Goal: Task Accomplishment & Management: Use online tool/utility

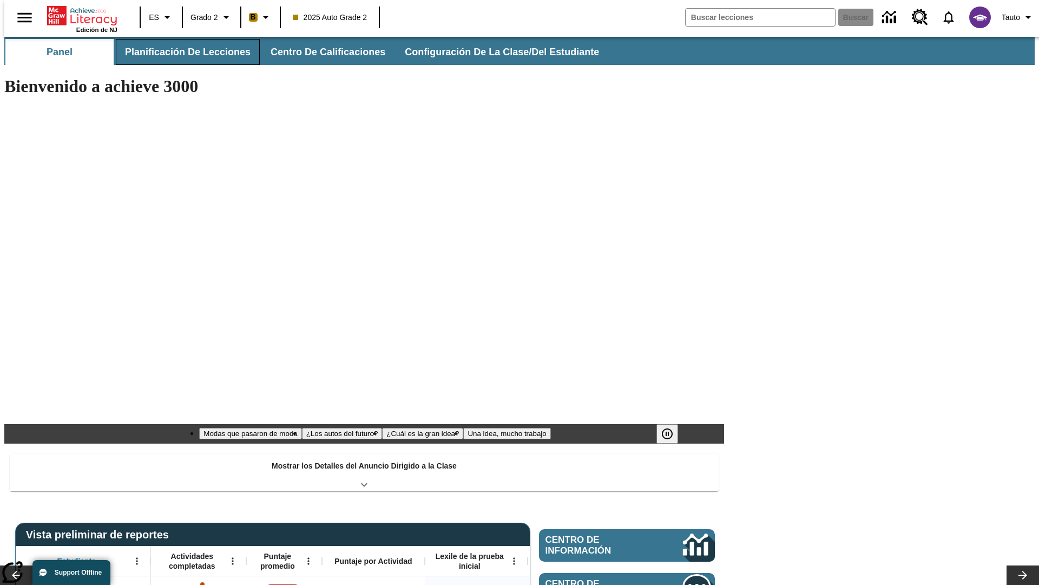
click at [181, 52] on span "Planificación de lecciones" at bounding box center [188, 52] width 126 height 12
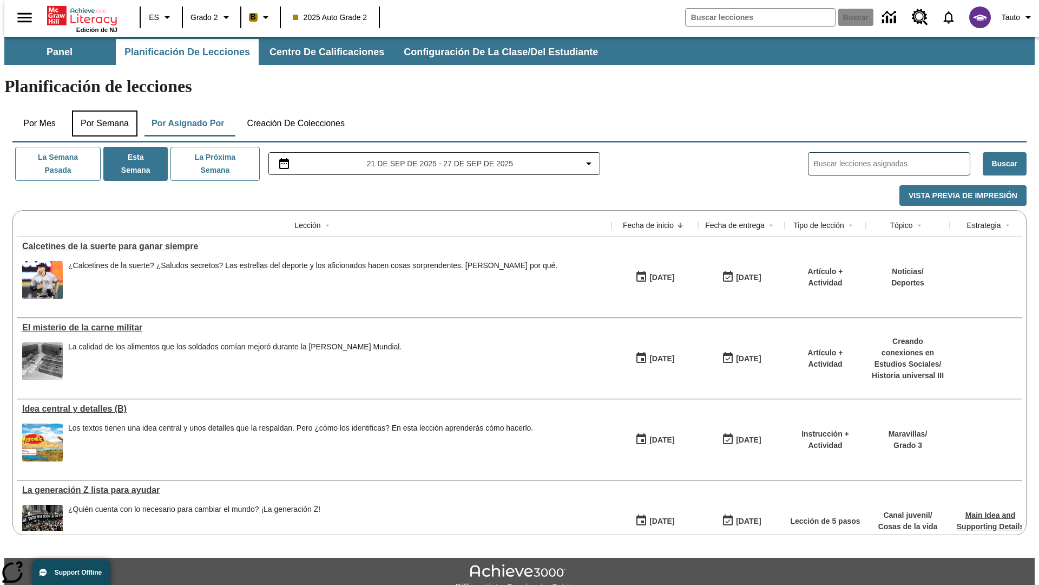
click at [101, 110] on button "Por semana" at bounding box center [105, 123] width 66 height 26
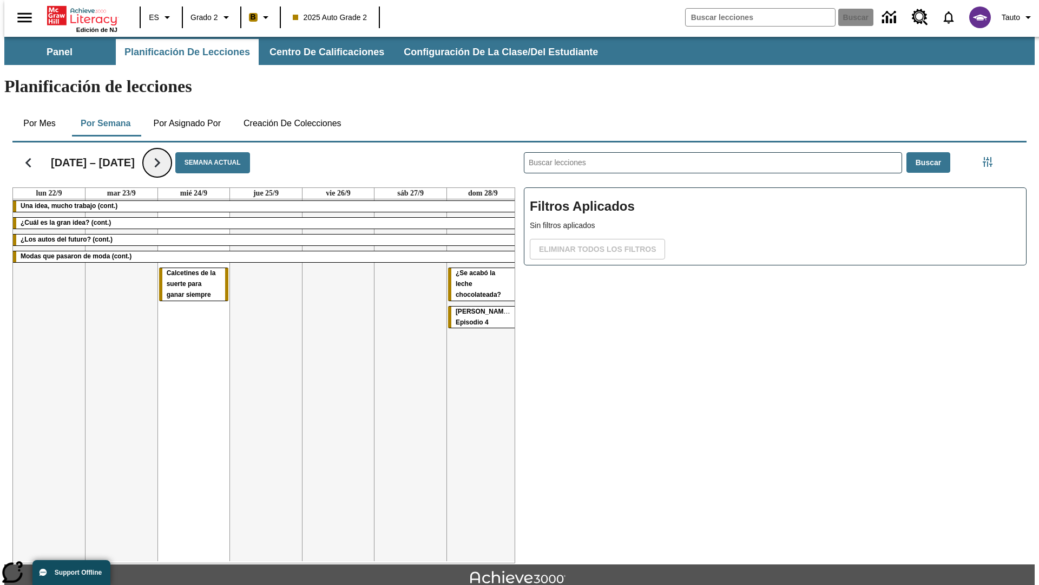
click at [156, 153] on icon "Seguir" at bounding box center [157, 162] width 19 height 19
click at [167, 153] on icon "Seguir" at bounding box center [157, 162] width 19 height 19
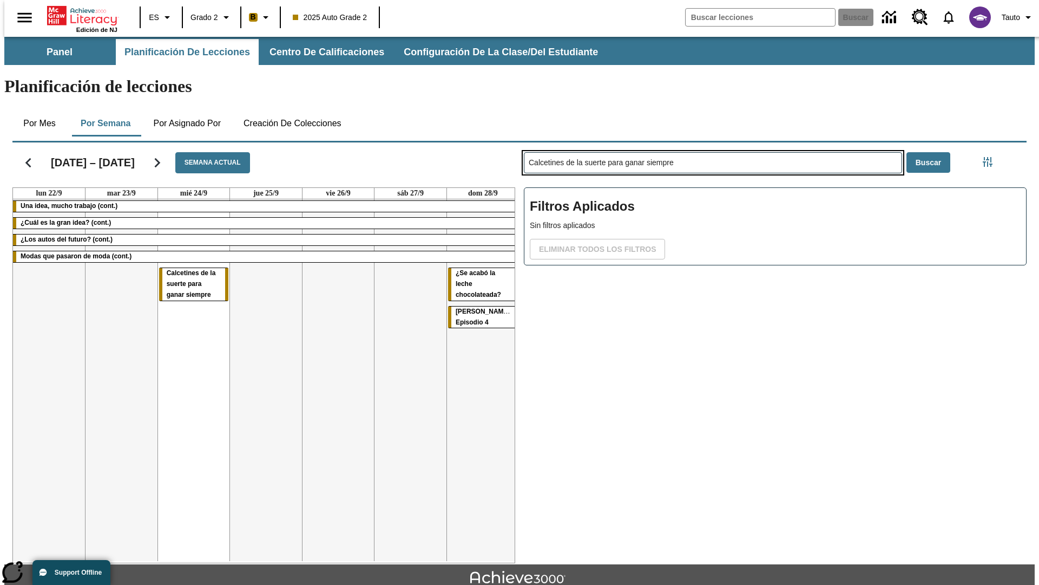
type input "Calcetines de la suerte para ganar siempre"
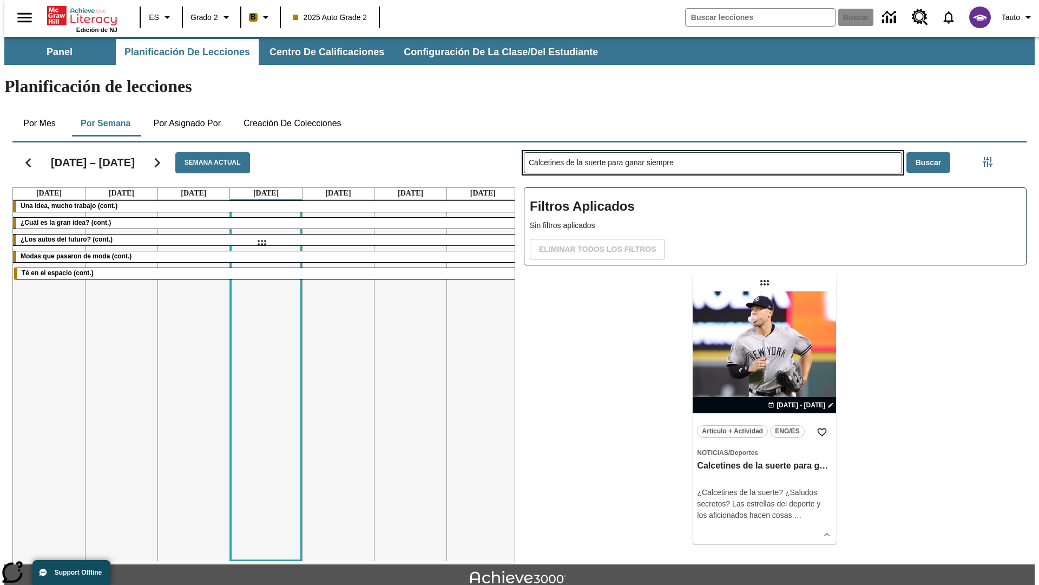
click at [261, 243] on div "[DATE] – [DATE] Semana actual [DATE] [DATE] [DATE] [DATE] [DATE] [DATE] [DATE] …" at bounding box center [515, 350] width 1023 height 425
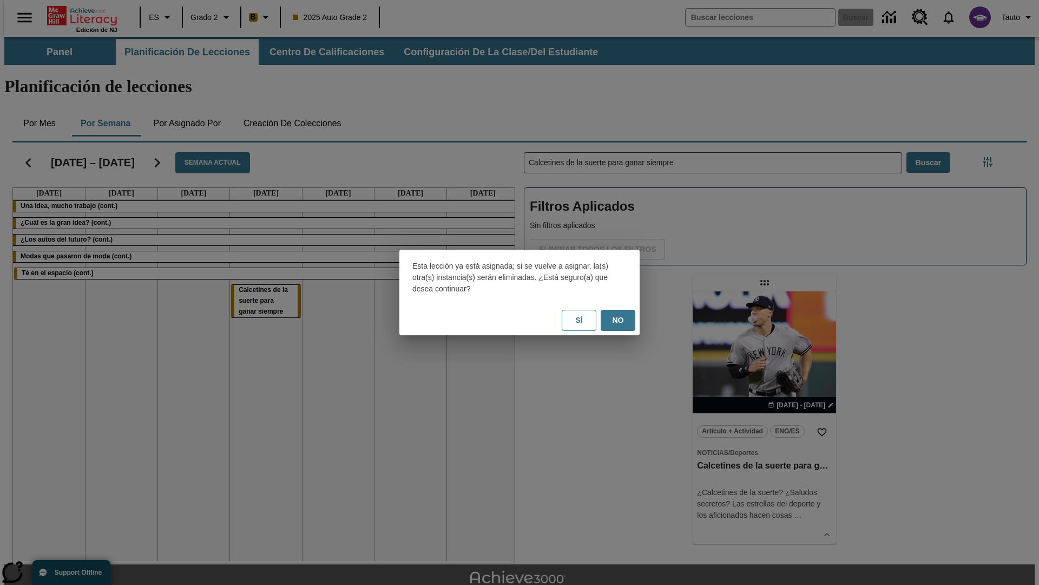
click at [618, 320] on button "No" at bounding box center [618, 320] width 35 height 21
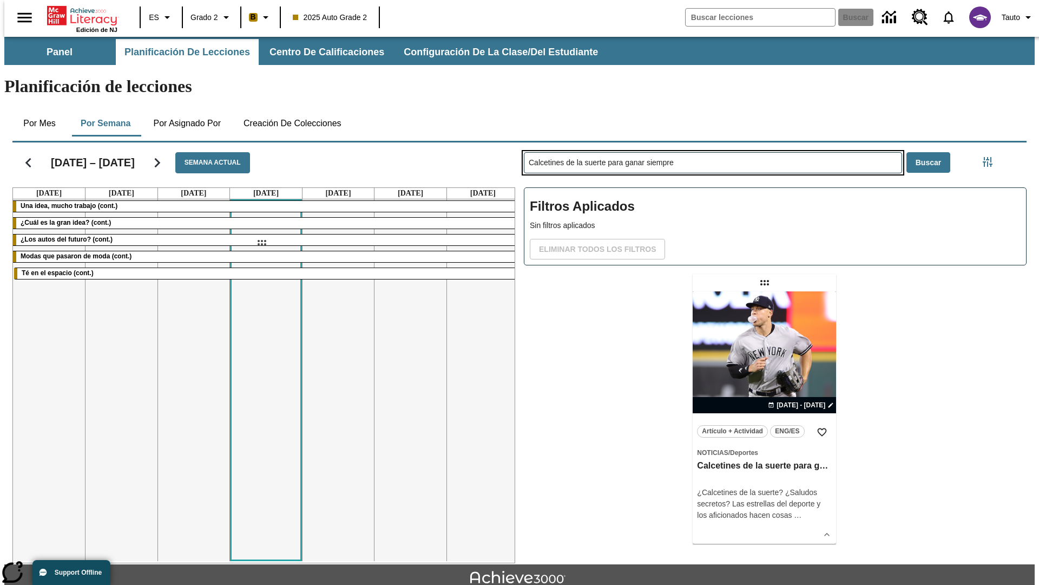
drag, startPoint x: 766, startPoint y: 240, endPoint x: 261, endPoint y: 243, distance: 504.6
click at [261, 243] on div "[DATE] – [DATE] Semana actual [DATE] [DATE] [DATE] [DATE] [DATE] [DATE] [DATE] …" at bounding box center [515, 350] width 1023 height 425
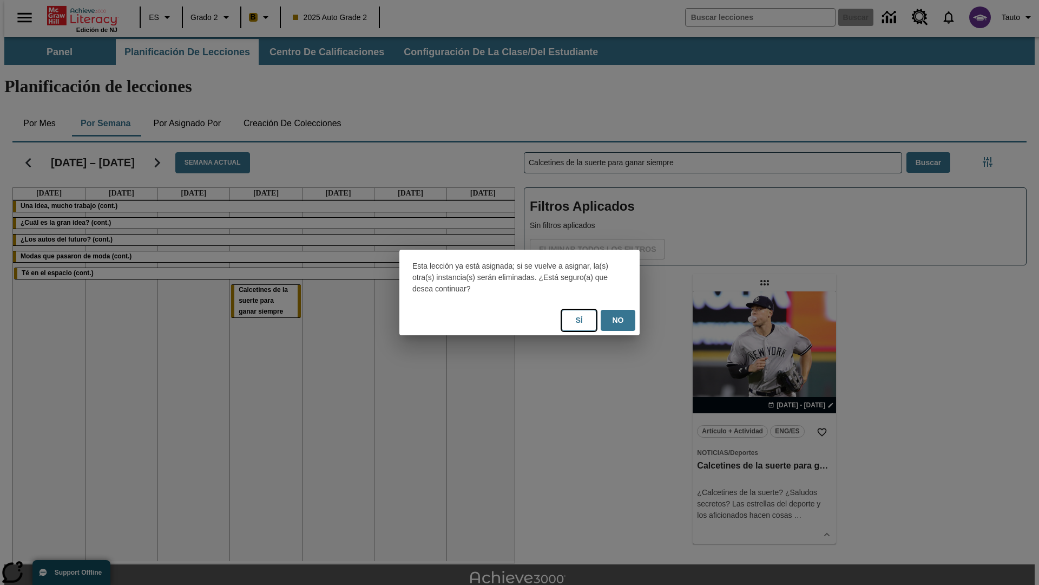
click at [579, 320] on button "Sí" at bounding box center [579, 320] width 35 height 21
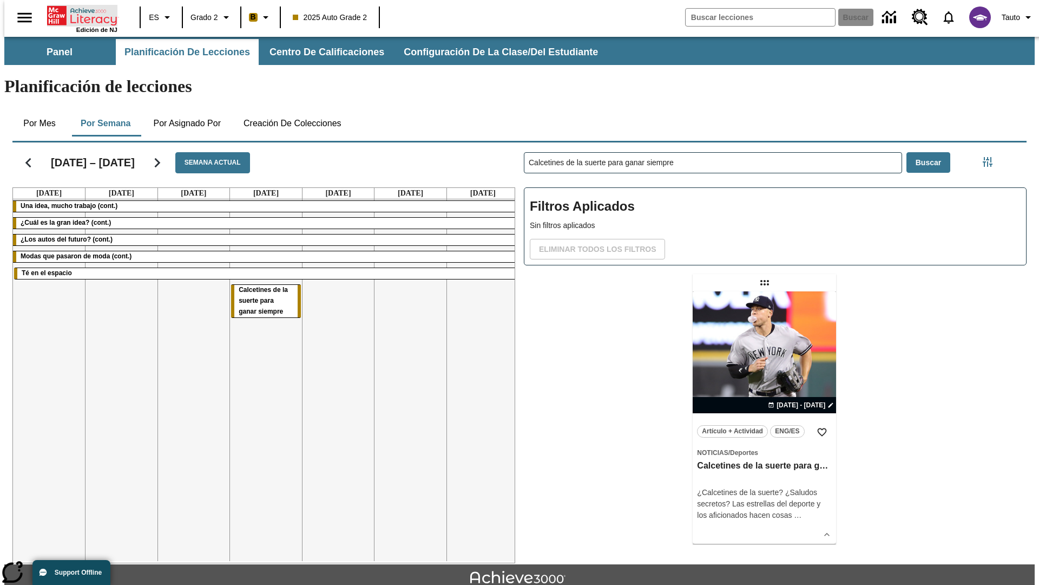
click at [78, 15] on icon "Portada" at bounding box center [83, 16] width 72 height 22
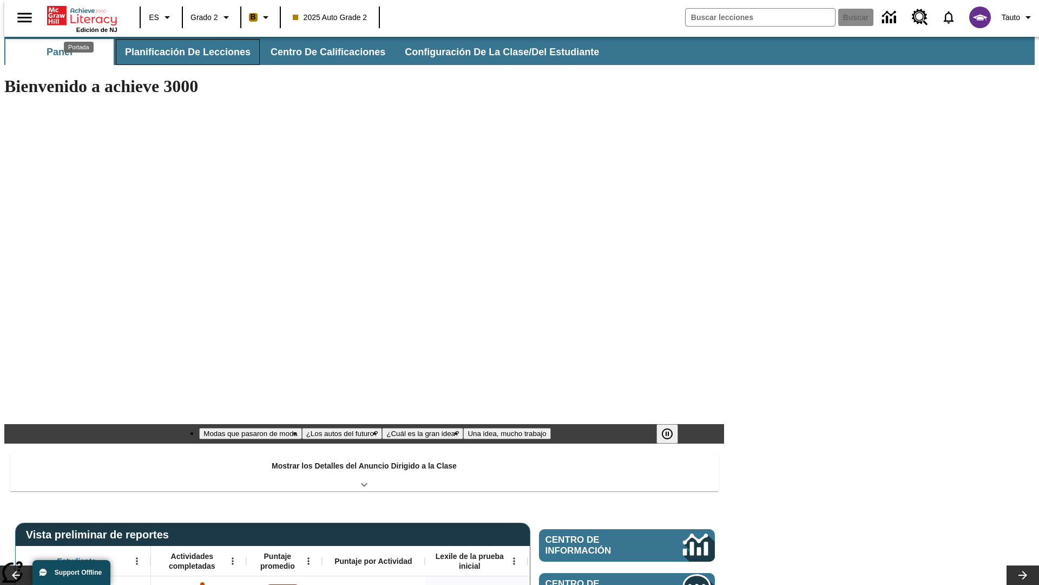
click at [181, 52] on span "Planificación de lecciones" at bounding box center [188, 52] width 126 height 12
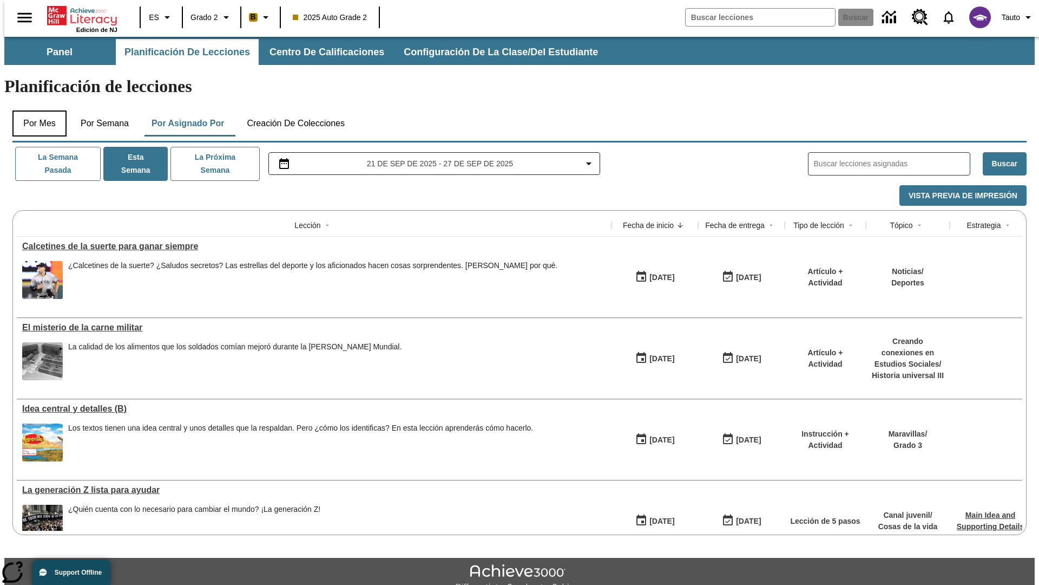
click at [35, 110] on button "Por mes" at bounding box center [39, 123] width 54 height 26
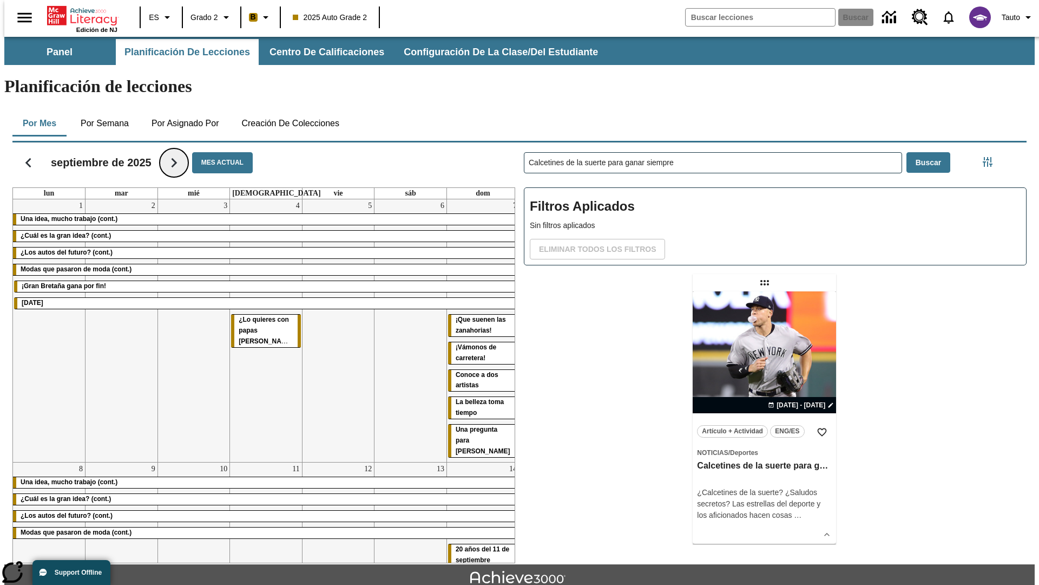
click at [174, 153] on icon "Seguir" at bounding box center [174, 162] width 19 height 19
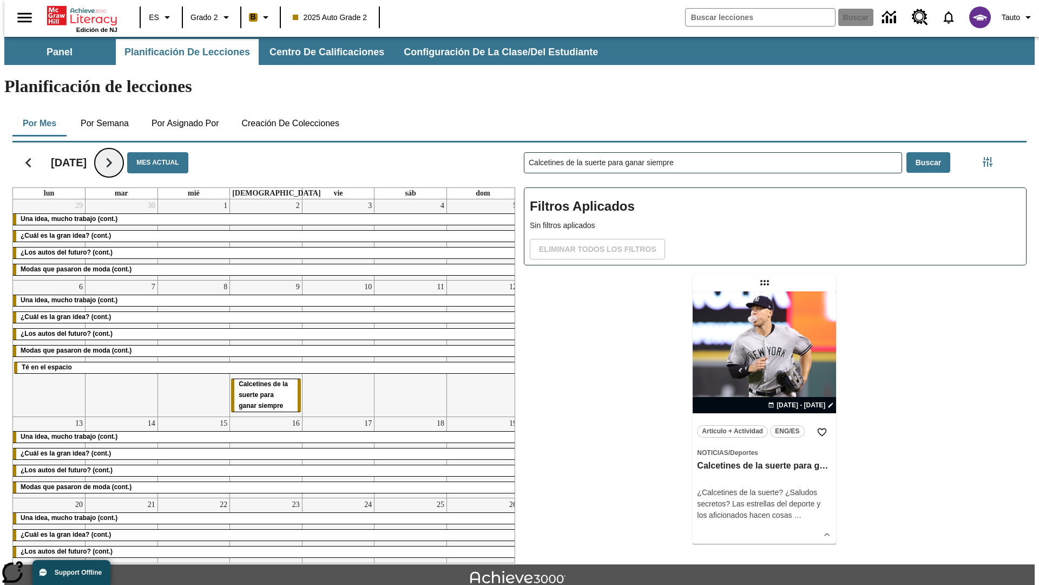
click at [119, 153] on icon "Seguir" at bounding box center [109, 162] width 19 height 19
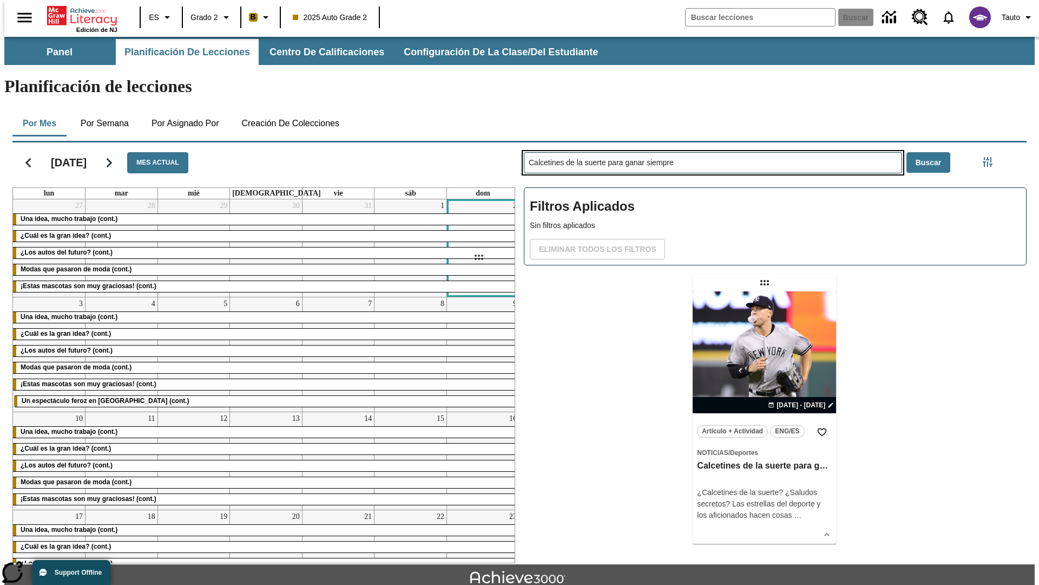
drag, startPoint x: 766, startPoint y: 240, endPoint x: 479, endPoint y: 257, distance: 288.0
click at [479, 257] on div "[DATE] Mes actual lun mar mié jue vie sáb dom 27 Una idea, mucho trabajo (cont.…" at bounding box center [515, 350] width 1023 height 425
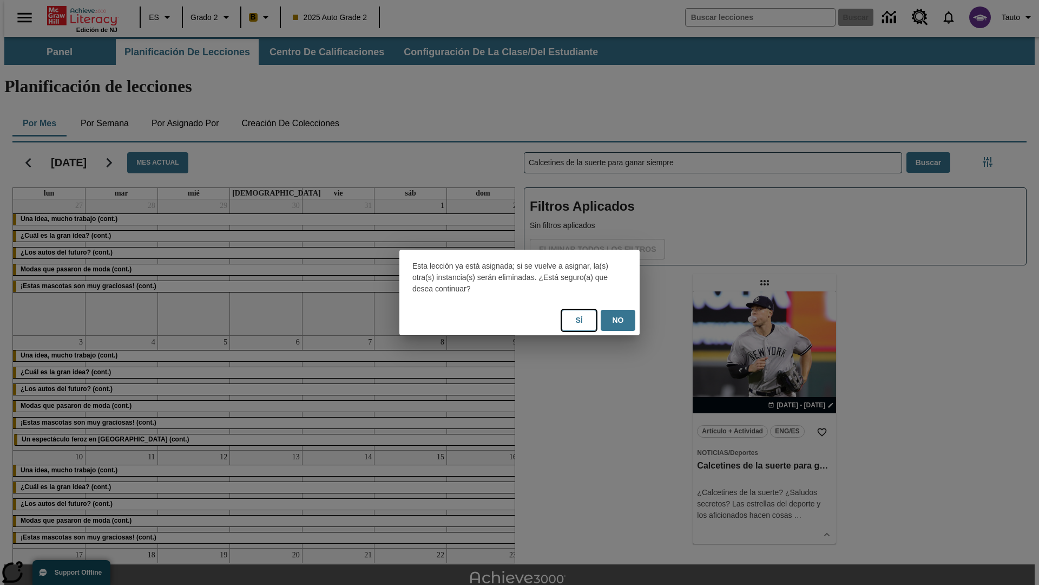
click at [579, 320] on button "Sí" at bounding box center [579, 320] width 35 height 21
